Goal: Task Accomplishment & Management: Complete application form

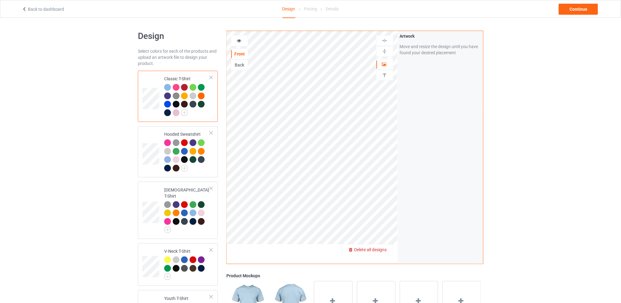
click at [390, 252] on div "Delete all designs" at bounding box center [367, 250] width 51 height 6
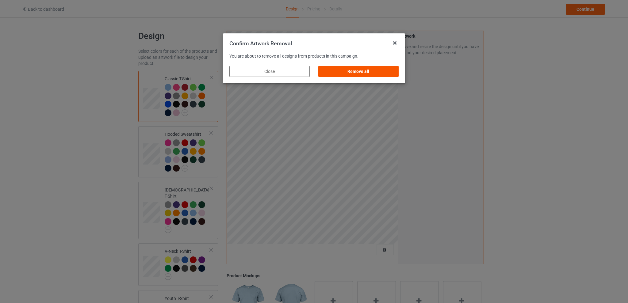
click at [376, 74] on div "Remove all" at bounding box center [358, 71] width 80 height 11
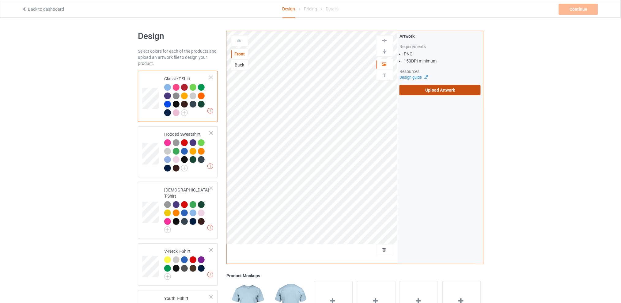
click at [421, 91] on label "Upload Artwork" at bounding box center [440, 90] width 81 height 10
click at [0, 0] on input "Upload Artwork" at bounding box center [0, 0] width 0 height 0
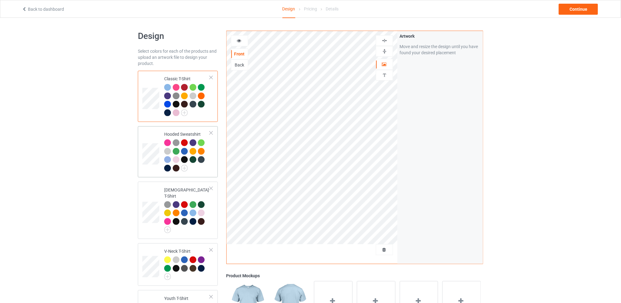
scroll to position [41, 0]
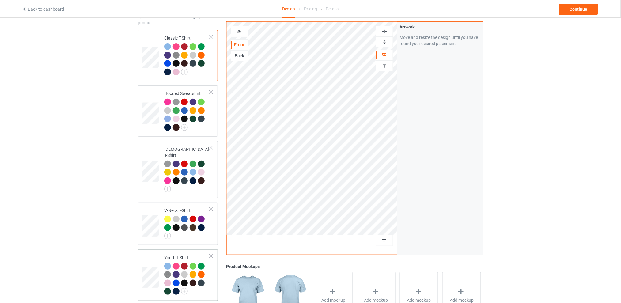
click at [210, 254] on div at bounding box center [211, 256] width 4 height 4
click at [567, 11] on div "Continue" at bounding box center [578, 9] width 39 height 11
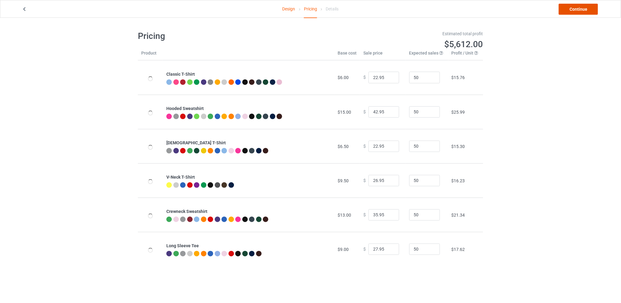
click at [573, 12] on link "Continue" at bounding box center [578, 9] width 39 height 11
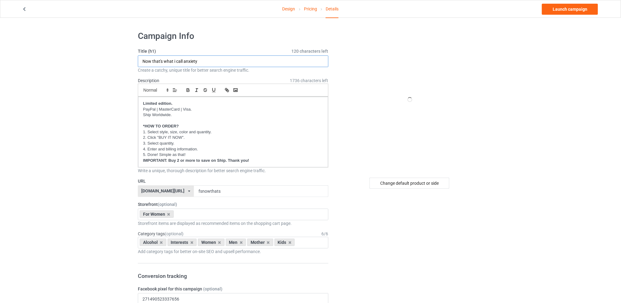
drag, startPoint x: 195, startPoint y: 63, endPoint x: 120, endPoint y: 65, distance: 75.4
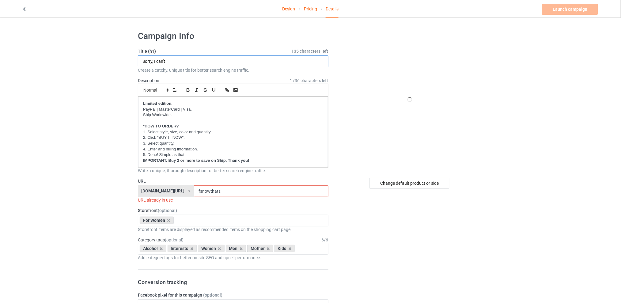
type input "Sorry, I can't"
drag, startPoint x: 220, startPoint y: 191, endPoint x: 197, endPoint y: 190, distance: 23.3
click at [197, 190] on div "[DOMAIN_NAME][URL] [DOMAIN_NAME][URL] [DOMAIN_NAME][URL] [DOMAIN_NAME][URL] 5d7…" at bounding box center [233, 191] width 191 height 12
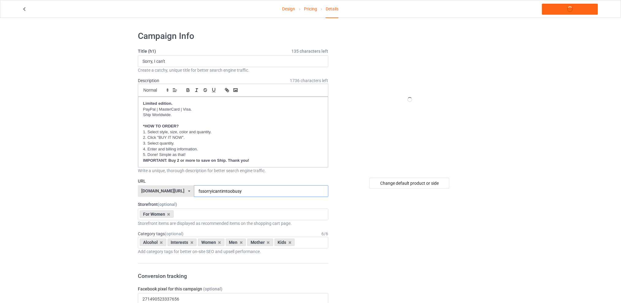
type input "fssorryicantimtoobusy"
click at [162, 242] on icon at bounding box center [161, 243] width 3 height 4
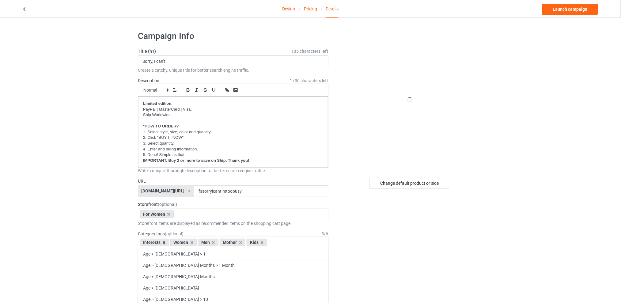
click at [163, 243] on icon at bounding box center [164, 243] width 3 height 4
click at [183, 243] on icon at bounding box center [182, 243] width 3 height 4
click at [187, 243] on icon at bounding box center [188, 243] width 3 height 4
click at [183, 243] on icon at bounding box center [182, 243] width 3 height 4
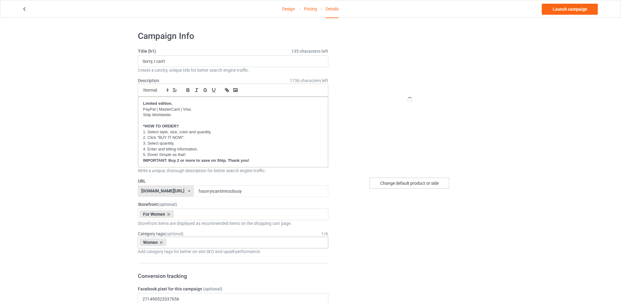
click at [409, 182] on div "Change default product or side" at bounding box center [410, 183] width 80 height 11
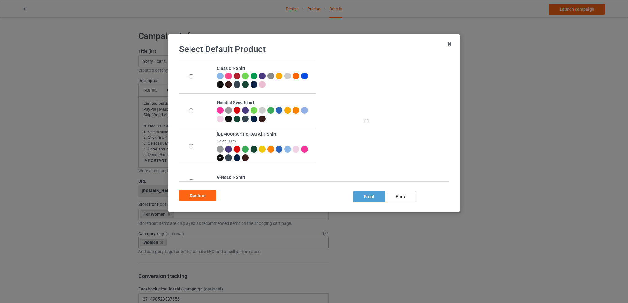
click at [276, 149] on div at bounding box center [279, 149] width 7 height 7
click at [189, 194] on div "Confirm" at bounding box center [197, 195] width 37 height 11
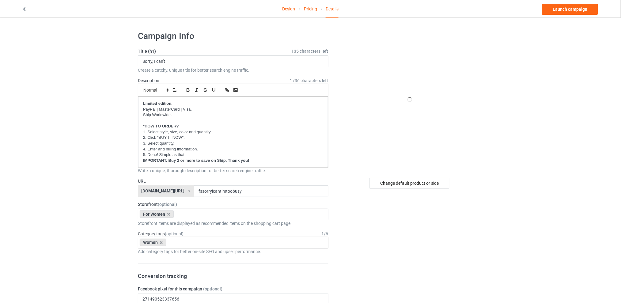
click at [558, 12] on link "Launch campaign" at bounding box center [570, 9] width 56 height 11
